Goal: Transaction & Acquisition: Register for event/course

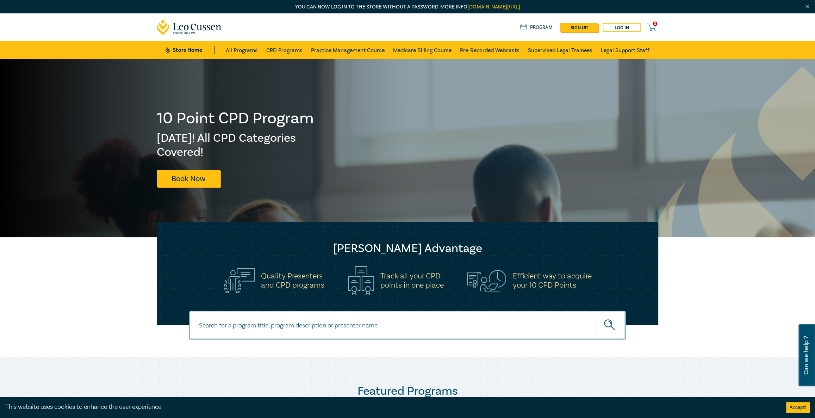
drag, startPoint x: 669, startPoint y: 222, endPoint x: 652, endPoint y: 102, distance: 120.6
click at [623, 26] on link "Log in" at bounding box center [622, 27] width 38 height 9
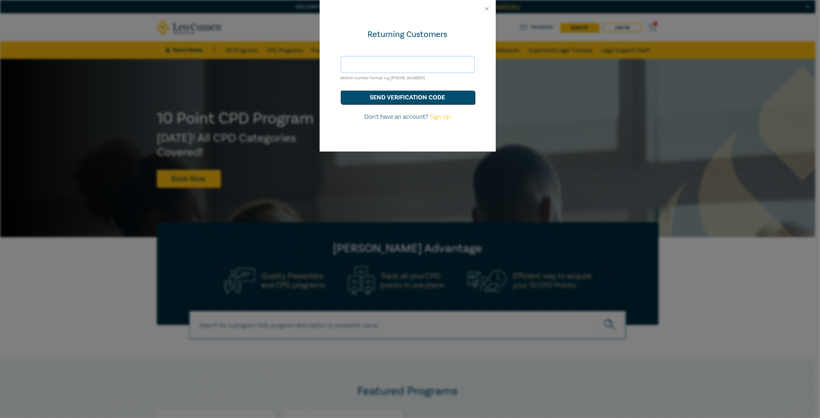
click at [417, 67] on input "text" at bounding box center [408, 64] width 134 height 17
click at [341, 91] on button "send verification code" at bounding box center [408, 97] width 134 height 13
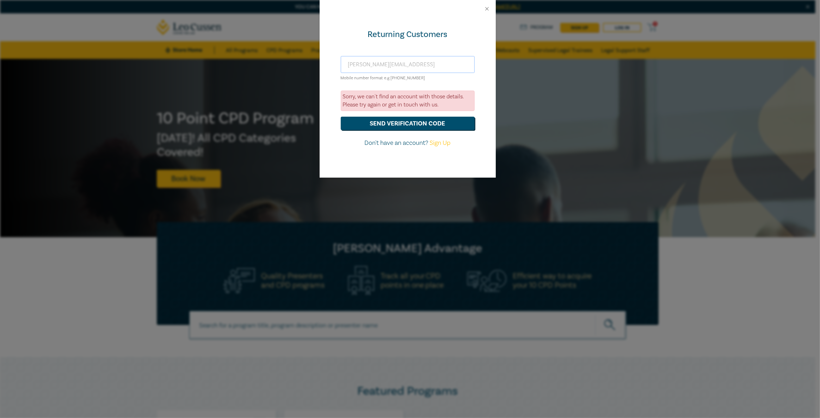
click at [444, 66] on input "daniel.urbans@velocitylegal.com.aui" at bounding box center [408, 64] width 134 height 17
click at [454, 118] on button "send verification code" at bounding box center [408, 123] width 134 height 13
drag, startPoint x: 449, startPoint y: 64, endPoint x: 261, endPoint y: 74, distance: 188.1
click at [269, 72] on div "Returning Customers daniel.urbans@velocitylegal.com.au Mobile number format e.g…" at bounding box center [410, 209] width 820 height 418
type input "4"
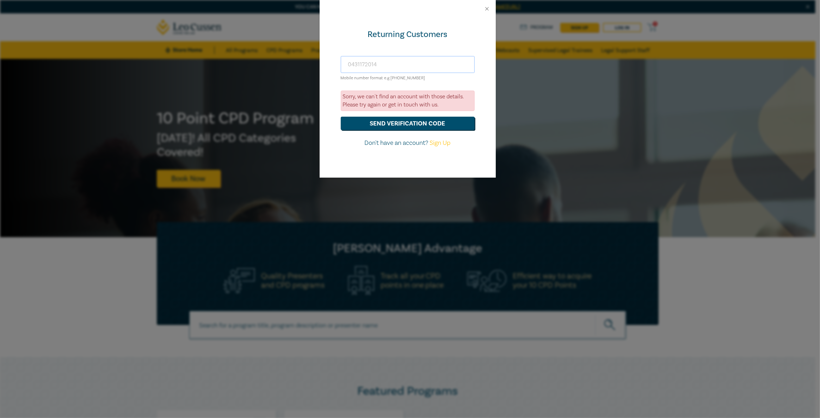
click at [341, 117] on button "send verification code" at bounding box center [408, 123] width 134 height 13
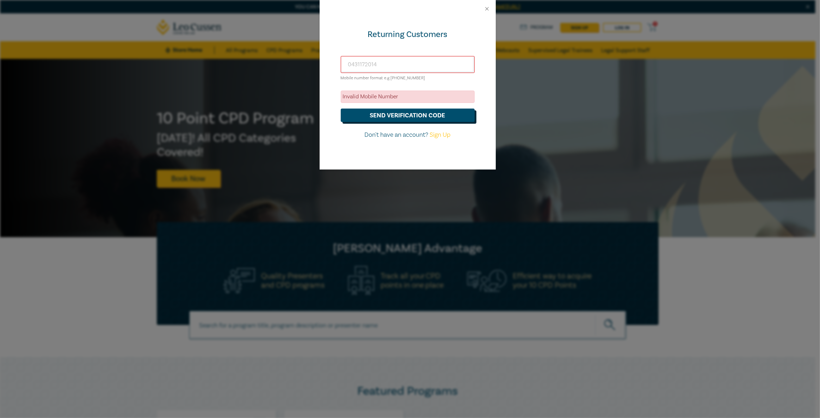
click at [410, 116] on button "send verification code" at bounding box center [408, 115] width 134 height 13
drag, startPoint x: 425, startPoint y: 64, endPoint x: 331, endPoint y: 62, distance: 93.8
click at [332, 61] on div "Returning Customers 0431172014 Mobile number format e.g +61 000000000 Invalid M…" at bounding box center [408, 94] width 176 height 152
type input "daniel.urbans@velocitylegal.com.au"
click at [341, 109] on button "send verification code" at bounding box center [408, 115] width 134 height 13
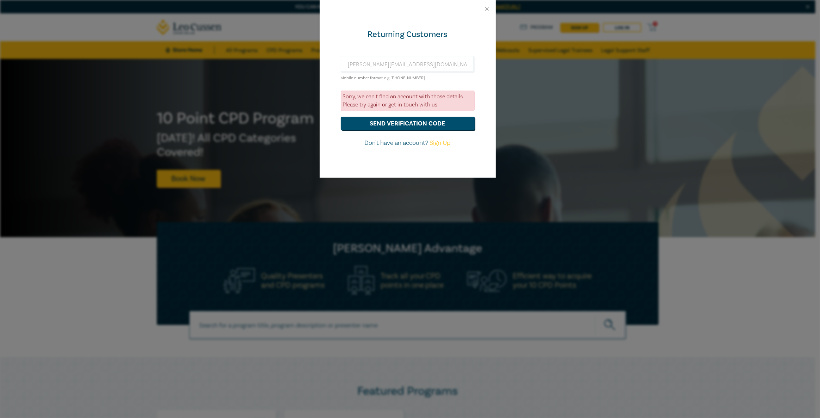
click at [442, 146] on link "Sign Up" at bounding box center [440, 143] width 21 height 8
select select "AU"
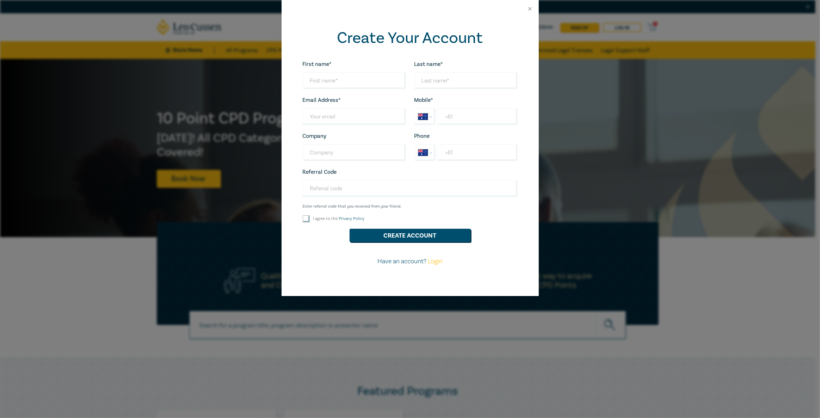
click at [532, 15] on div at bounding box center [410, 9] width 257 height 18
click at [532, 11] on button "Close" at bounding box center [530, 9] width 6 height 6
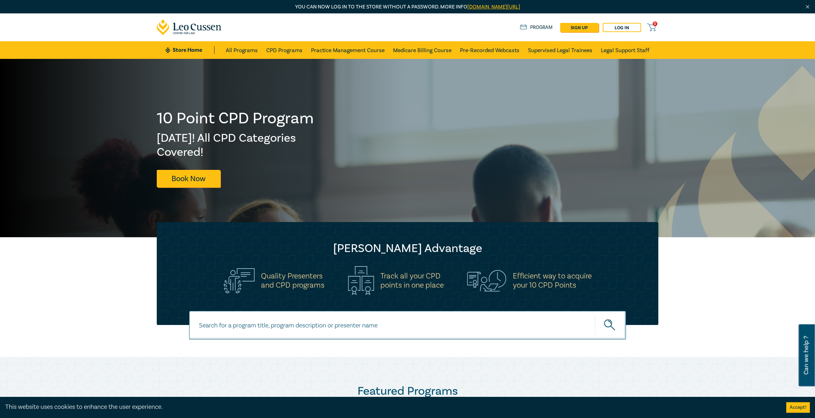
click at [292, 329] on input at bounding box center [407, 325] width 437 height 29
type input "Commercial Litigation Intensive"
click at [595, 314] on button "submit" at bounding box center [610, 324] width 31 height 21
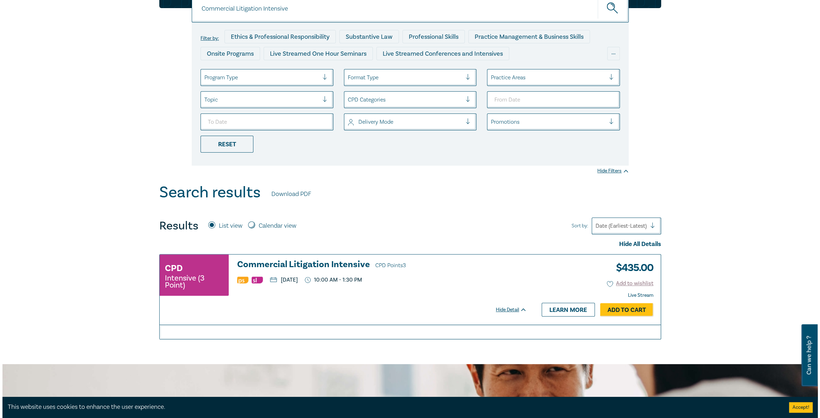
scroll to position [96, 0]
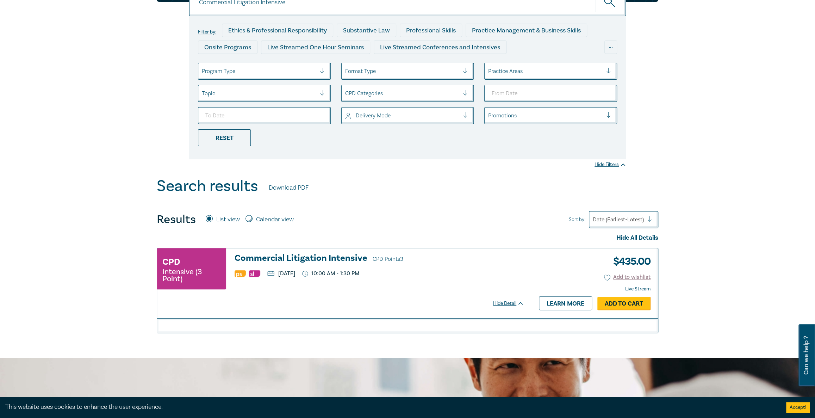
click at [627, 306] on link "Add to Cart" at bounding box center [624, 303] width 53 height 13
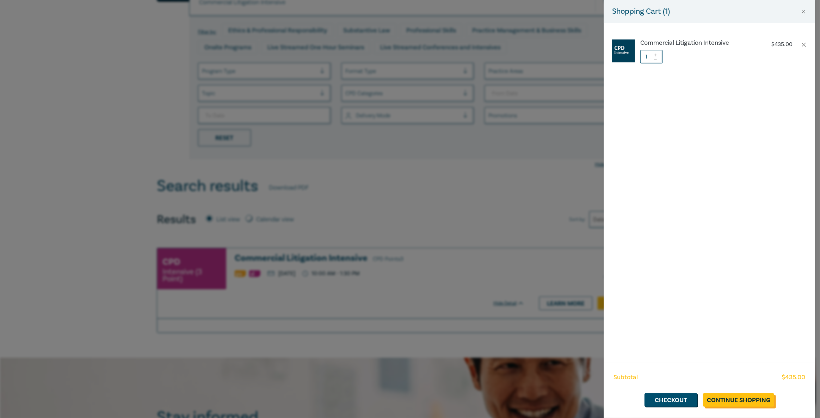
click at [738, 401] on link "Continue Shopping" at bounding box center [738, 399] width 71 height 13
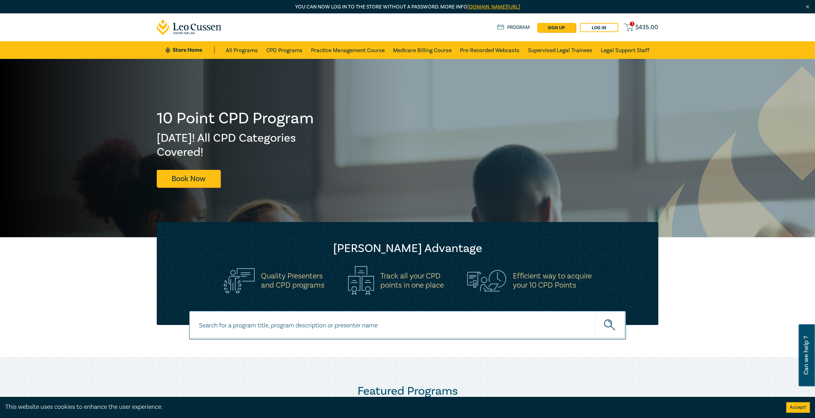
click at [648, 26] on span "$ 435.00" at bounding box center [647, 28] width 23 height 8
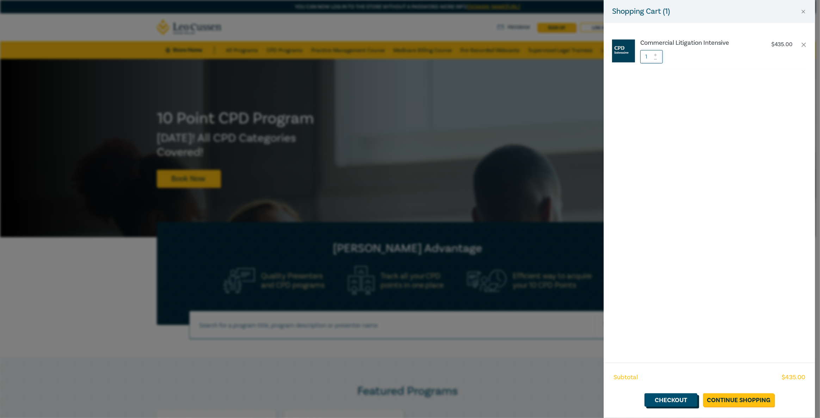
click at [690, 400] on link "Checkout" at bounding box center [671, 399] width 53 height 13
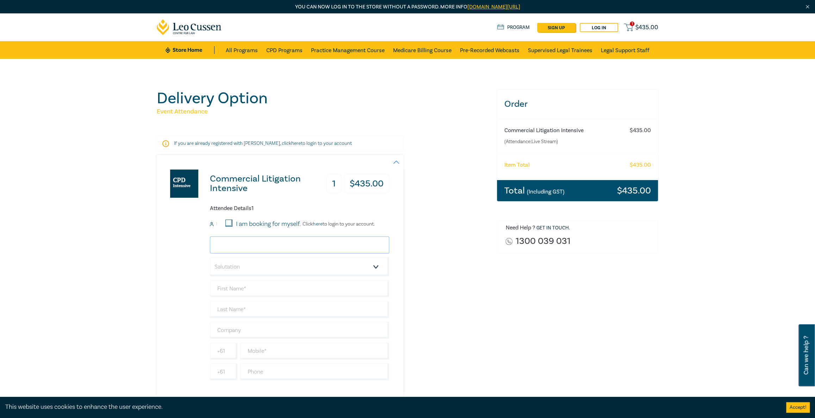
click at [309, 251] on input "email" at bounding box center [299, 244] width 179 height 17
type input "D"
type input "daniel.urbans@velocitylegal.com.au"
click at [338, 273] on select "Salutation Mr. Mrs. Ms. Miss Dr. Prof. Other" at bounding box center [299, 266] width 179 height 19
select select "Mr."
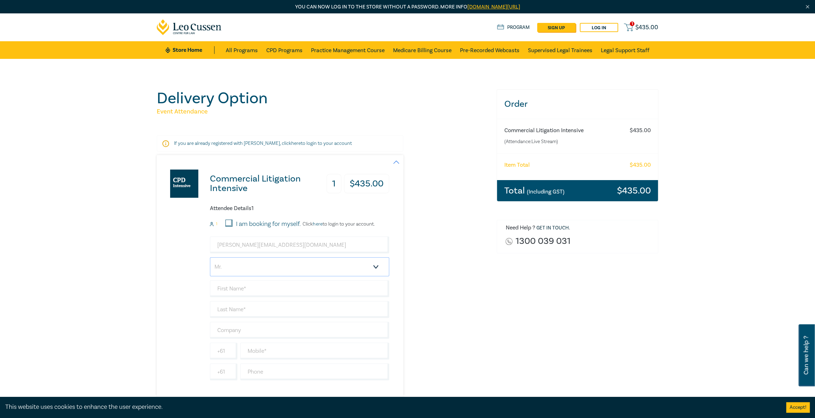
click at [210, 257] on select "Salutation Mr. Mrs. Ms. Miss Dr. Prof. Other" at bounding box center [299, 266] width 179 height 19
click at [295, 289] on input "text" at bounding box center [299, 288] width 179 height 17
type input "[PERSON_NAME]"
type input "Urbans"
type input "Velocity Legal"
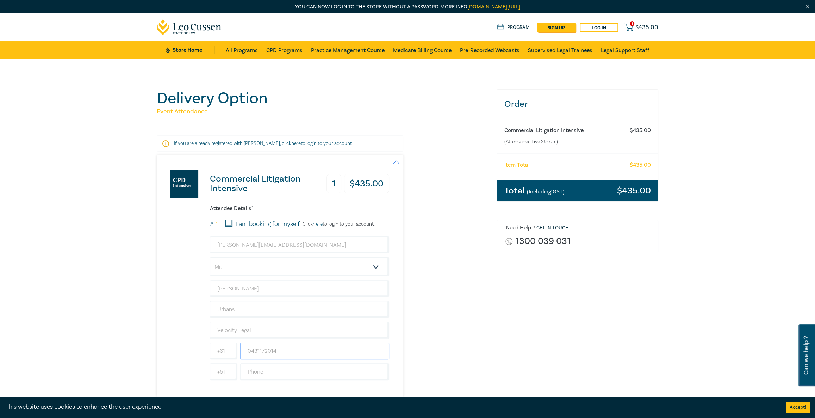
type input "0431172014"
click at [489, 268] on div "Delivery Option Event Attendance If you are already registered with Leo Cussen,…" at bounding box center [323, 269] width 340 height 361
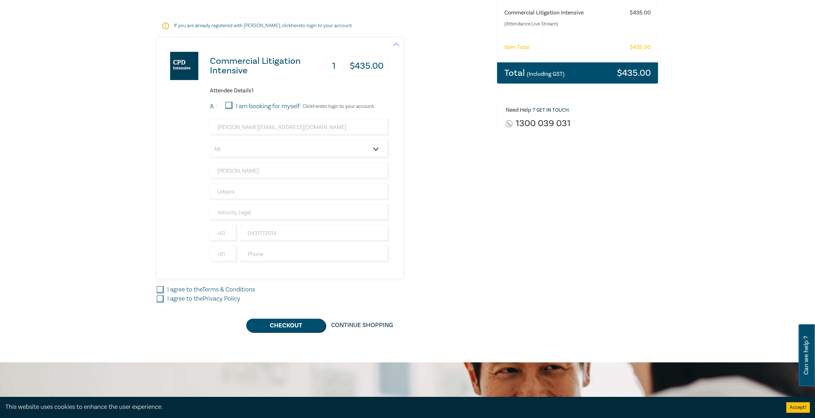
scroll to position [128, 0]
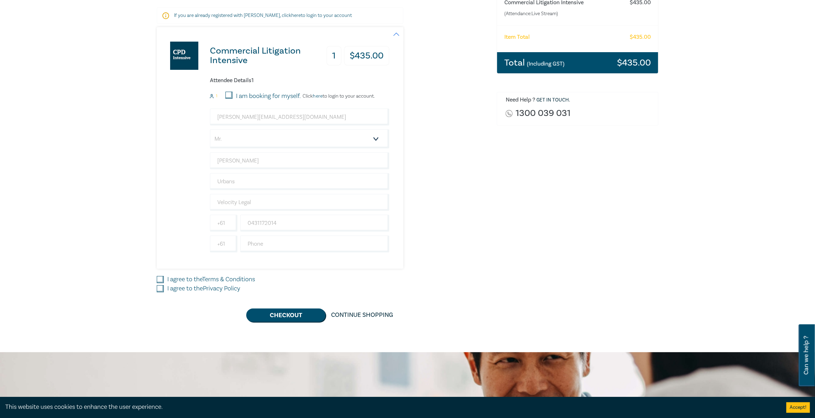
click at [163, 278] on input "I agree to the Terms & Conditions" at bounding box center [160, 279] width 7 height 7
checkbox input "true"
drag, startPoint x: 161, startPoint y: 285, endPoint x: 194, endPoint y: 296, distance: 34.9
click at [162, 287] on input "I agree to the Privacy Policy" at bounding box center [160, 288] width 7 height 7
checkbox input "true"
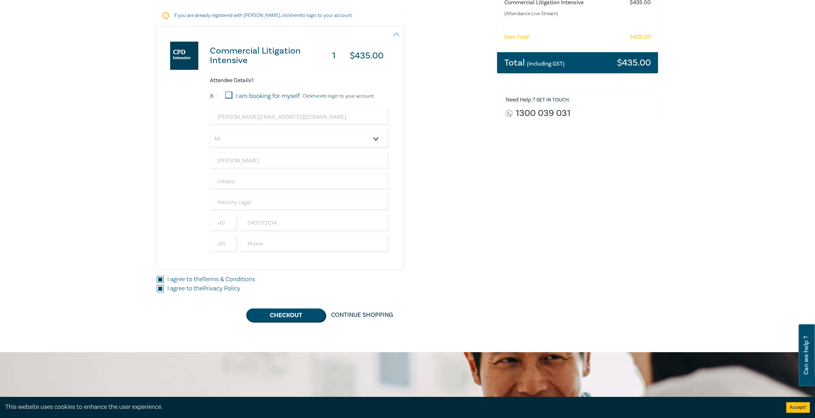
click at [227, 92] on input "I am booking for myself." at bounding box center [229, 95] width 7 height 7
checkbox input "true"
click at [304, 318] on button "Checkout" at bounding box center [285, 314] width 79 height 13
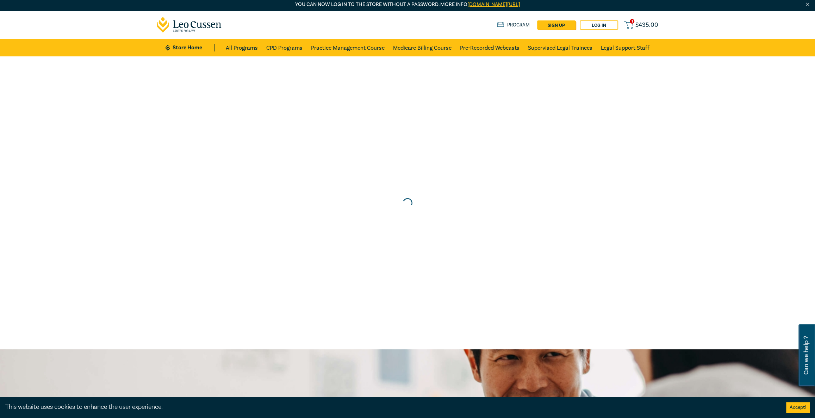
scroll to position [0, 0]
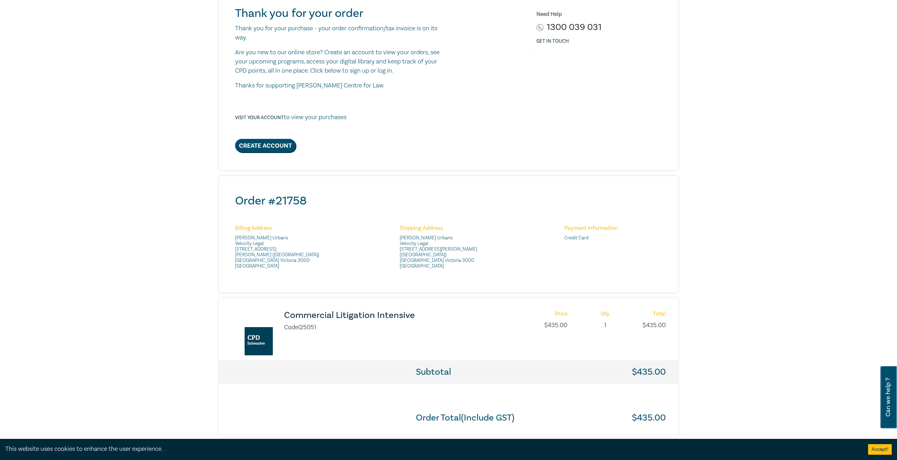
click at [312, 310] on h3 "Commercial Litigation Intensive" at bounding box center [377, 315] width 187 height 10
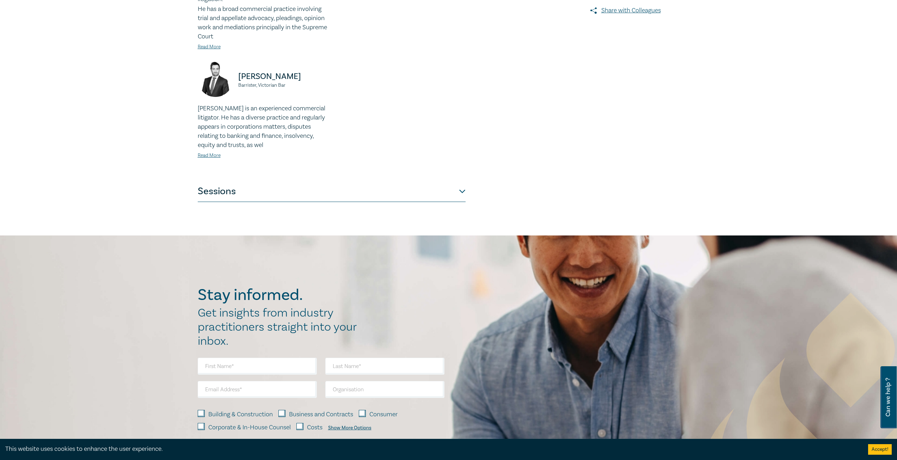
scroll to position [282, 0]
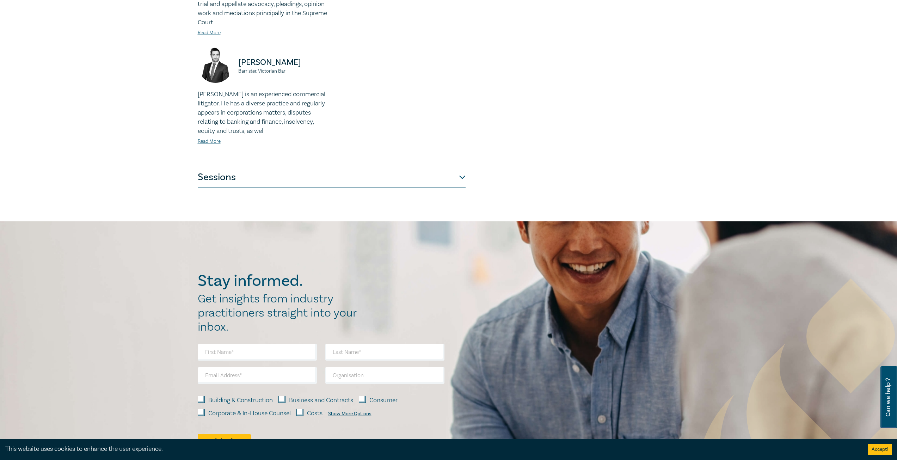
click at [463, 168] on button "Sessions" at bounding box center [332, 177] width 268 height 21
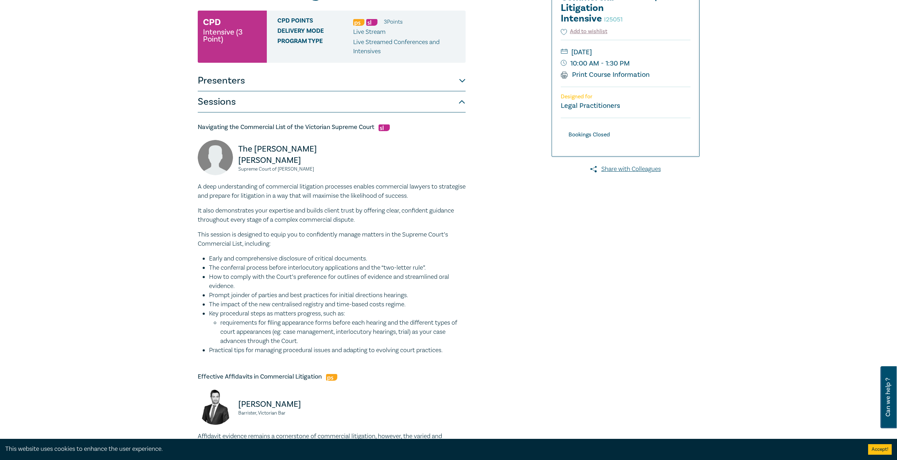
scroll to position [106, 0]
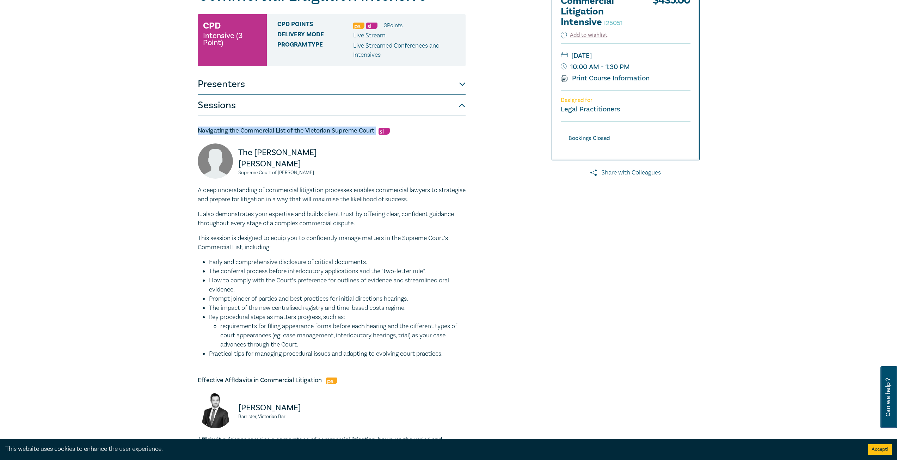
drag, startPoint x: 193, startPoint y: 133, endPoint x: 379, endPoint y: 135, distance: 185.4
click at [379, 135] on div "Commercial Litigation Intensive I25051 CPD Intensive (3 Point) CPD Points 3 Poi…" at bounding box center [363, 434] width 340 height 895
copy h5 "Navigating the Commercial List of the Victorian Supreme Court"
click at [161, 199] on div "Commercial Litigation Intensive I25051 CPD Intensive (3 Point) CPD Points 3 Poi…" at bounding box center [448, 434] width 897 height 962
drag, startPoint x: 255, startPoint y: 158, endPoint x: 240, endPoint y: 153, distance: 15.3
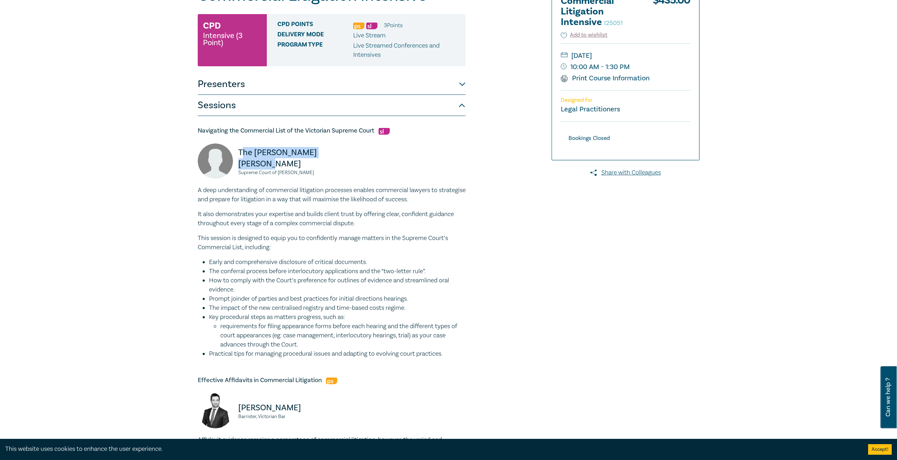
click at [240, 153] on p "The [PERSON_NAME] [PERSON_NAME]" at bounding box center [282, 158] width 89 height 23
copy p "he [PERSON_NAME] [PERSON_NAME]"
copy p "The [PERSON_NAME] [PERSON_NAME]"
click at [217, 269] on li "The conferral process before interlocutory applications and the “two-letter rul…" at bounding box center [337, 271] width 257 height 9
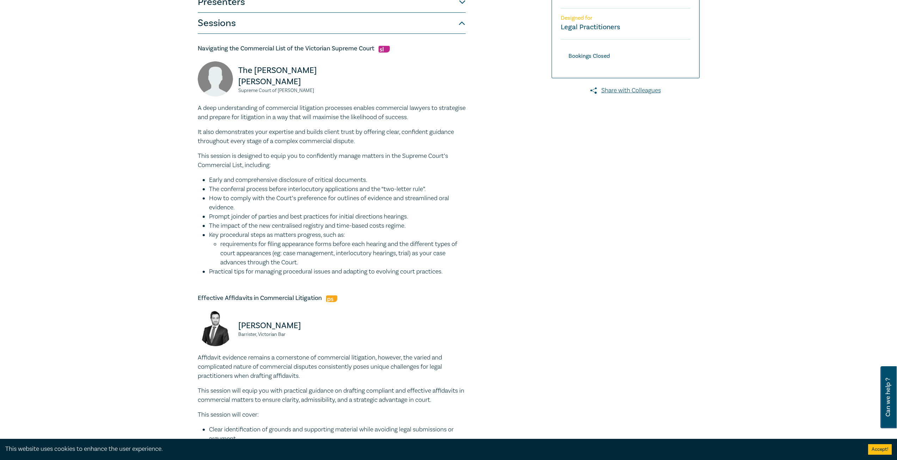
scroll to position [352, 0]
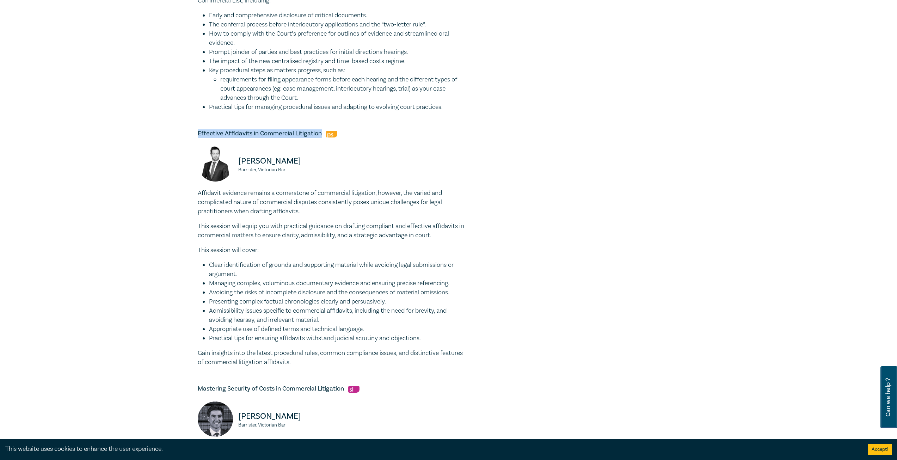
drag, startPoint x: 195, startPoint y: 134, endPoint x: 322, endPoint y: 137, distance: 127.2
click at [322, 137] on div "Commercial Litigation Intensive I25051 CPD Intensive (3 Point) CPD Points 3 Poi…" at bounding box center [363, 187] width 340 height 895
copy h5 "Effective Affidavits in Commercial Litigation"
drag, startPoint x: 247, startPoint y: 287, endPoint x: 259, endPoint y: 350, distance: 64.5
click at [247, 288] on li "Managing complex, voluminous documentary evidence and ensuring precise referenc…" at bounding box center [337, 283] width 257 height 9
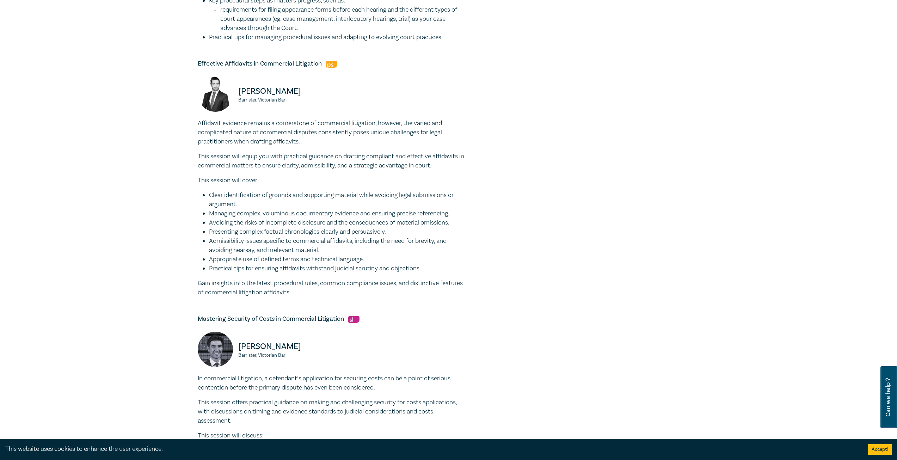
scroll to position [423, 0]
drag, startPoint x: 192, startPoint y: 319, endPoint x: 344, endPoint y: 315, distance: 151.9
click at [344, 315] on div "Commercial Litigation Intensive I25051 CPD Intensive (3 Point) CPD Points 3 Poi…" at bounding box center [448, 117] width 897 height 962
copy h5 "Mastering Security of Costs in Commercial Litigation"
drag, startPoint x: 201, startPoint y: 246, endPoint x: 206, endPoint y: 248, distance: 5.7
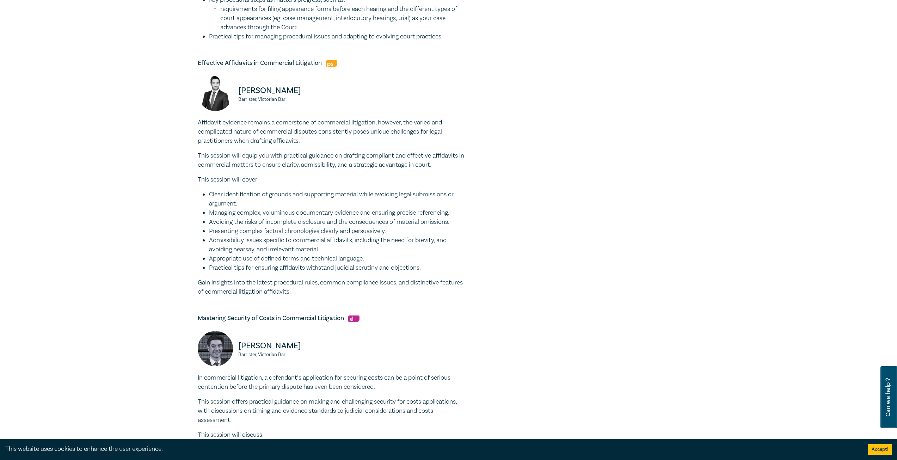
click at [202, 247] on ul "Clear identification of grounds and supporting material while avoiding legal su…" at bounding box center [332, 231] width 268 height 82
drag, startPoint x: 223, startPoint y: 164, endPoint x: 248, endPoint y: 237, distance: 77.1
click at [224, 164] on p "This session will equip you with practical guidance on drafting compliant and e…" at bounding box center [332, 160] width 268 height 18
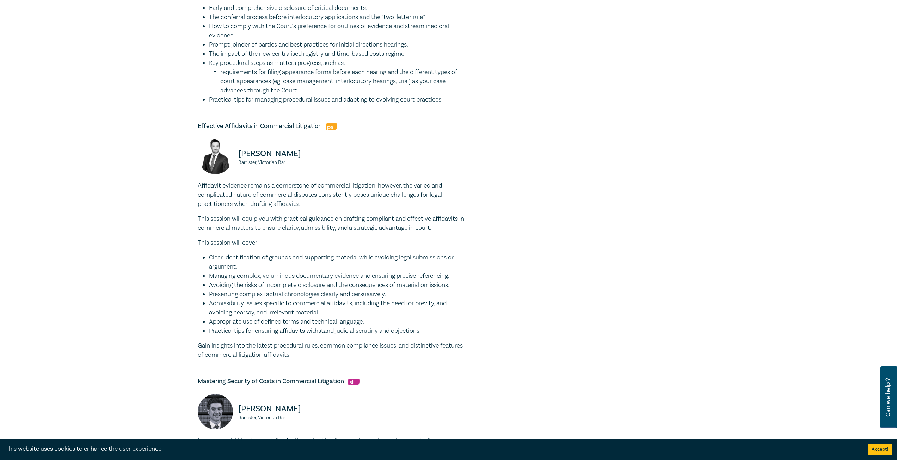
scroll to position [0, 0]
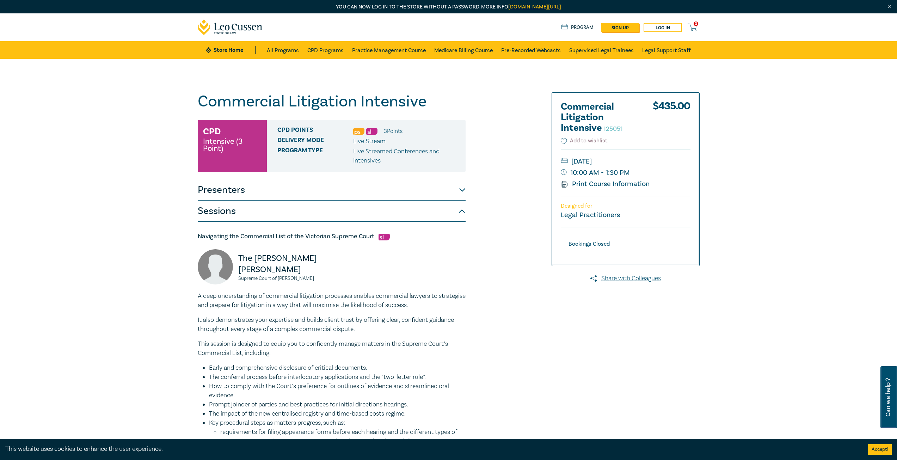
drag, startPoint x: 276, startPoint y: 134, endPoint x: 238, endPoint y: -31, distance: 168.5
